Goal: Complete application form

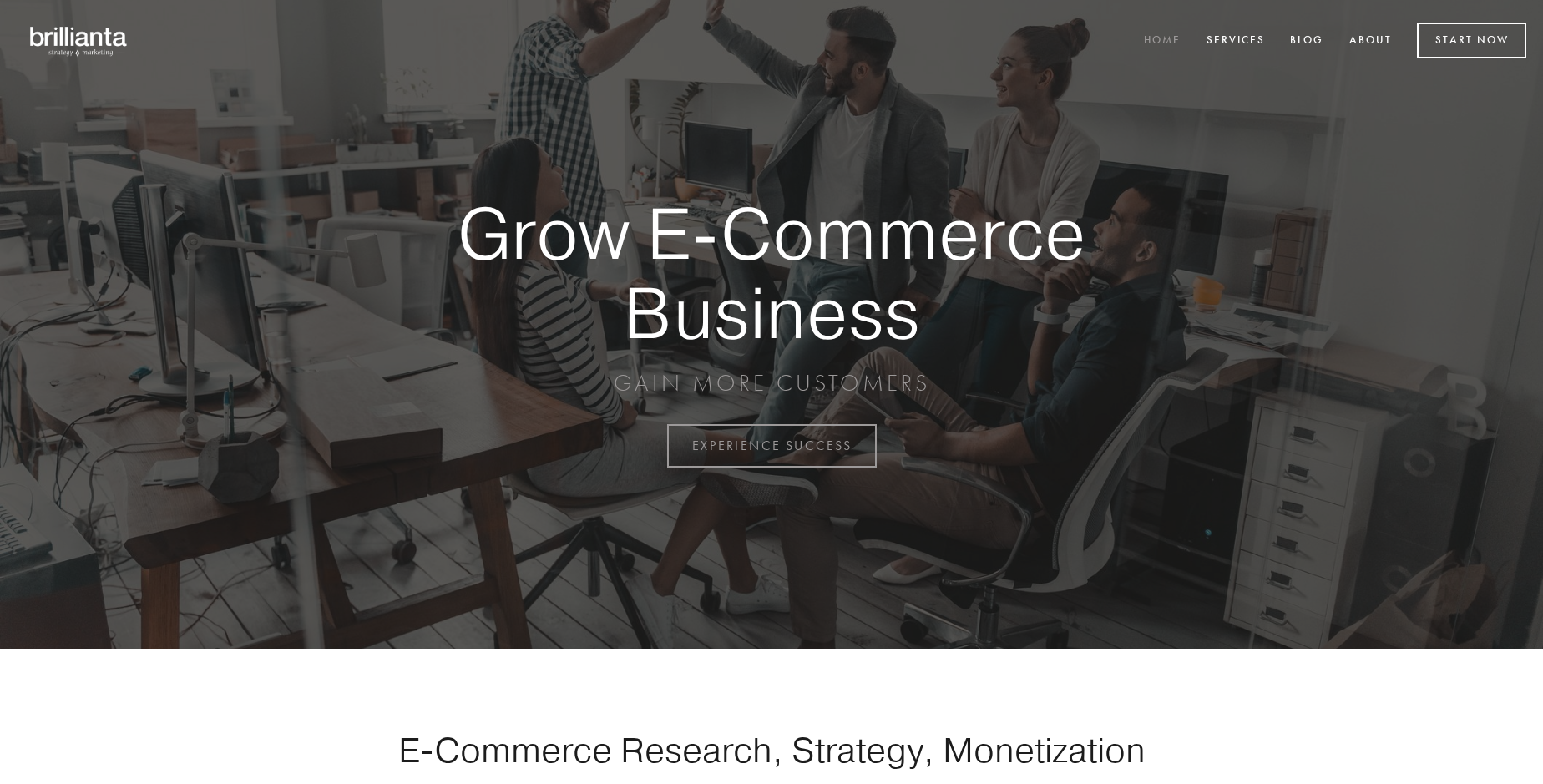
scroll to position [4376, 0]
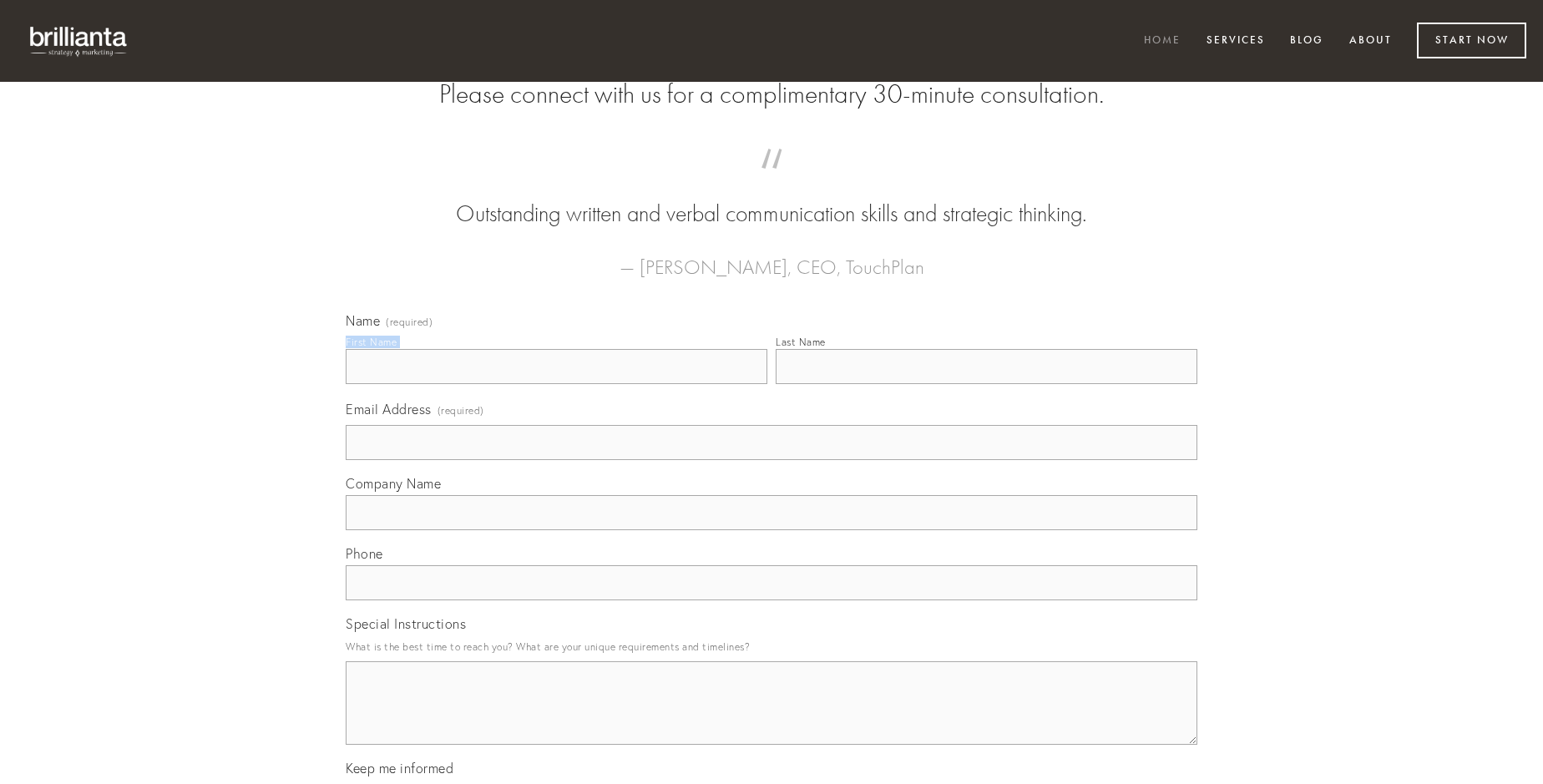
type input "[PERSON_NAME]"
click at [986, 384] on input "Last Name" at bounding box center [987, 366] width 422 height 35
type input "[PERSON_NAME]"
click at [772, 460] on input "Email Address (required)" at bounding box center [771, 442] width 852 height 35
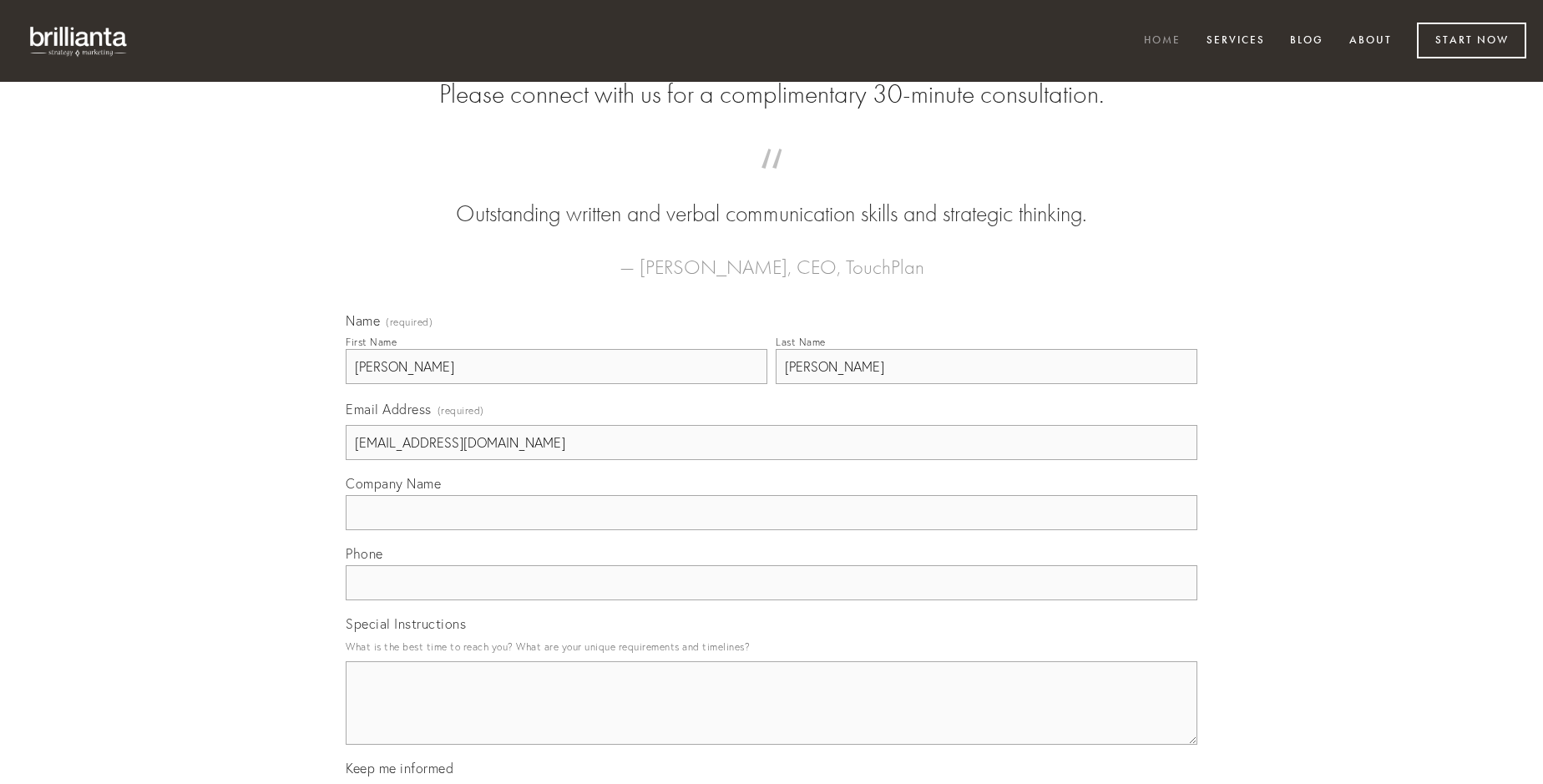
type input "[EMAIL_ADDRESS][DOMAIN_NAME]"
click at [772, 530] on input "Company Name" at bounding box center [771, 512] width 852 height 35
type input "venustas"
click at [772, 600] on input "text" at bounding box center [771, 583] width 852 height 35
click at [772, 718] on textarea "Special Instructions" at bounding box center [771, 703] width 852 height 84
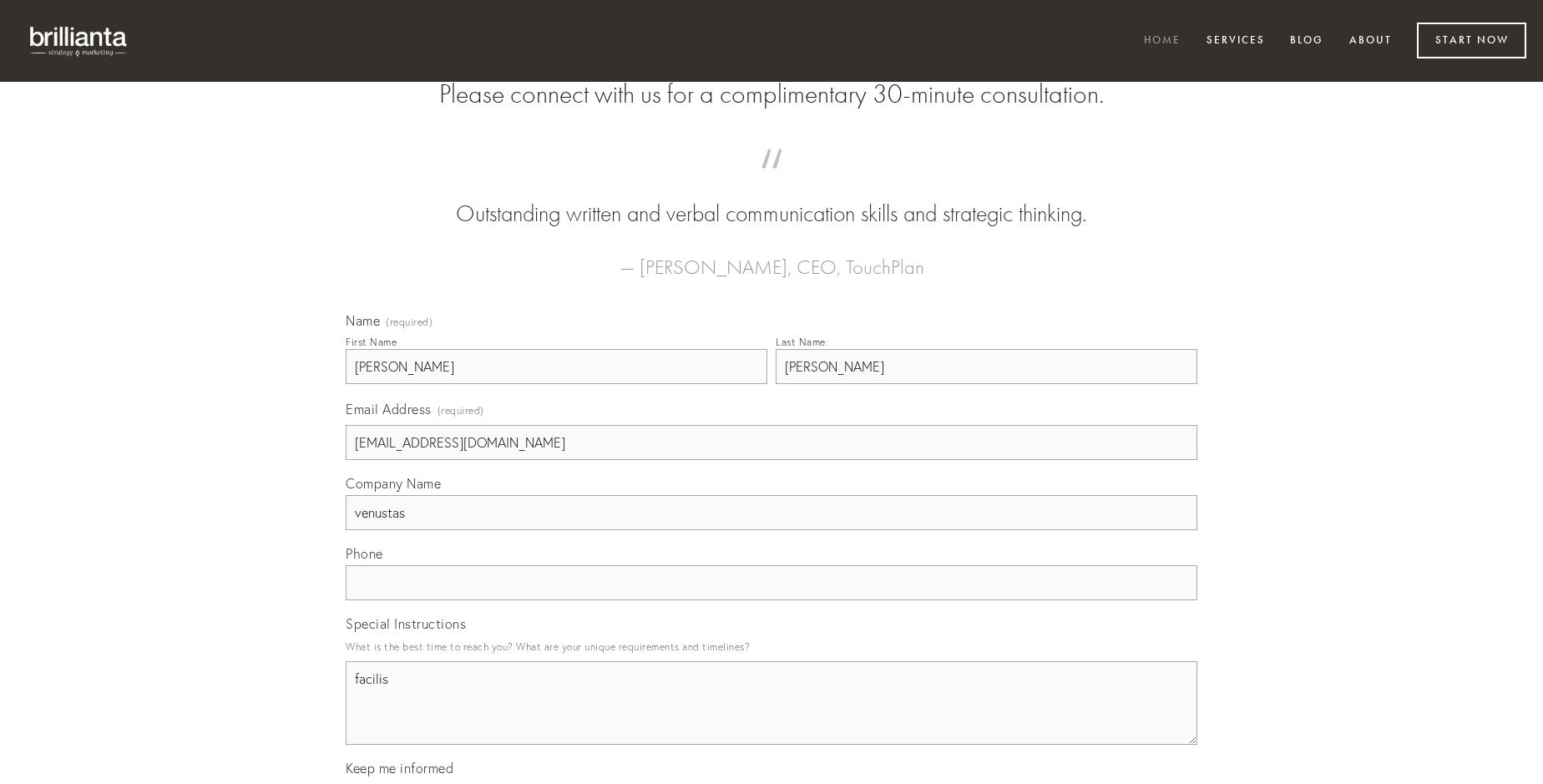
type textarea "facilis"
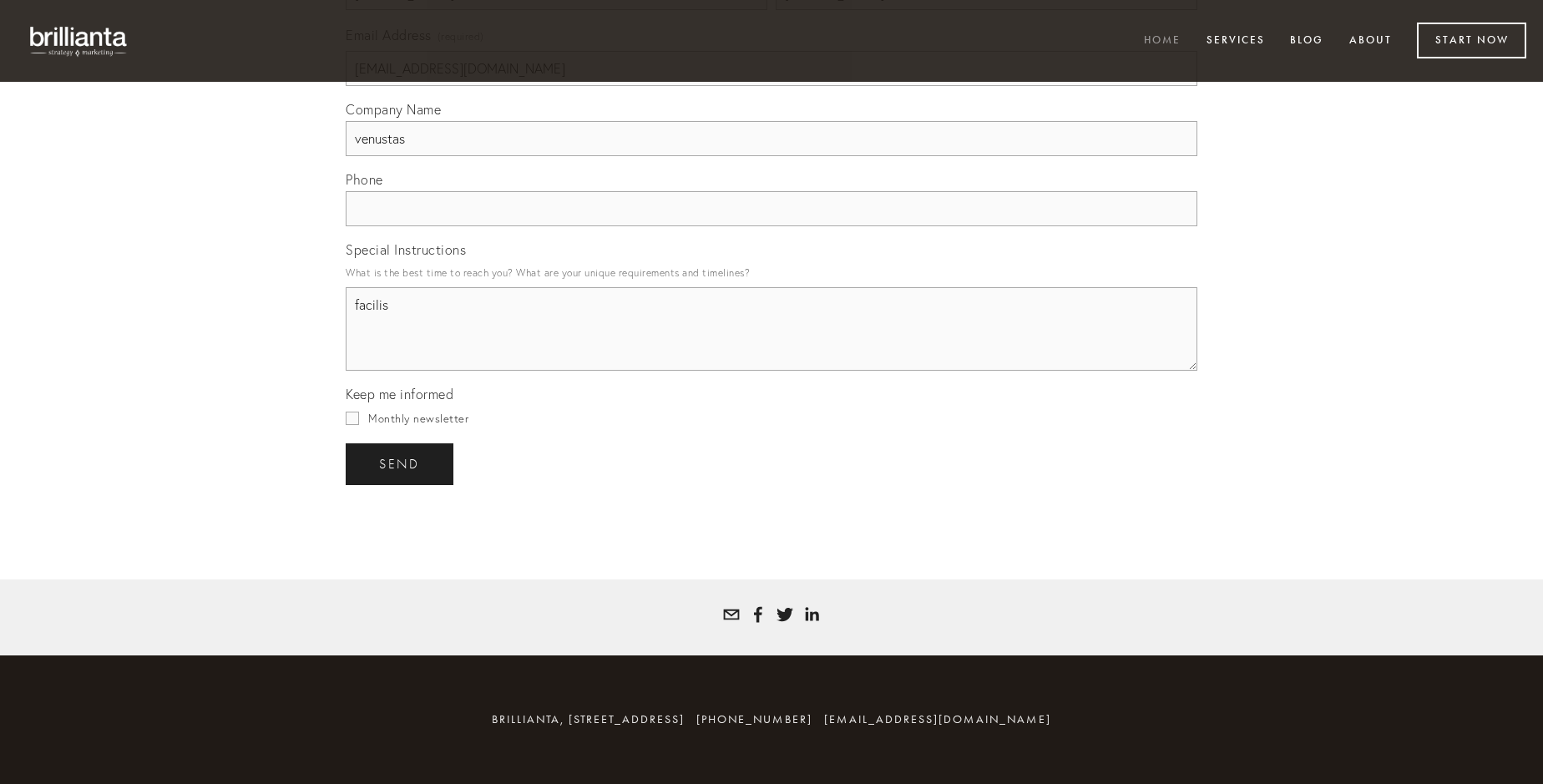
click at [401, 463] on span "send" at bounding box center [399, 464] width 41 height 15
